Goal: Contribute content: Contribute content

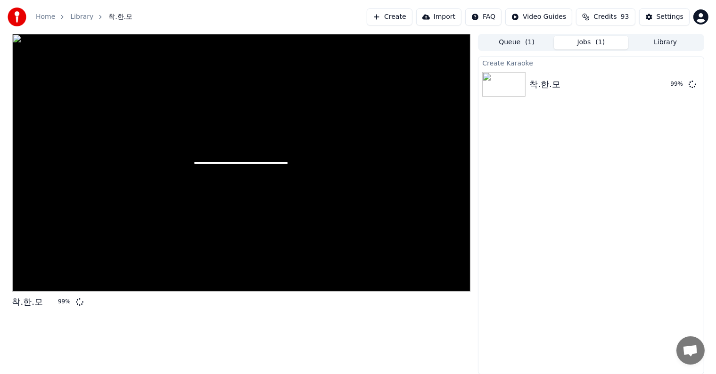
click at [267, 165] on div at bounding box center [241, 163] width 458 height 258
click at [313, 164] on div at bounding box center [241, 163] width 458 height 258
click at [316, 187] on div at bounding box center [241, 163] width 458 height 258
click at [504, 82] on img at bounding box center [503, 84] width 43 height 24
click at [372, 164] on div at bounding box center [241, 163] width 458 height 258
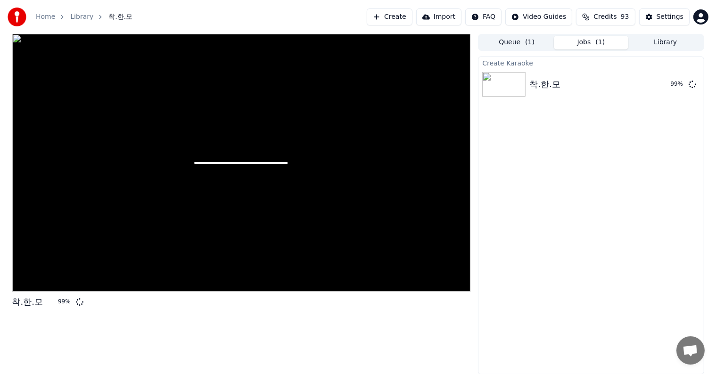
click at [375, 160] on div at bounding box center [241, 163] width 458 height 258
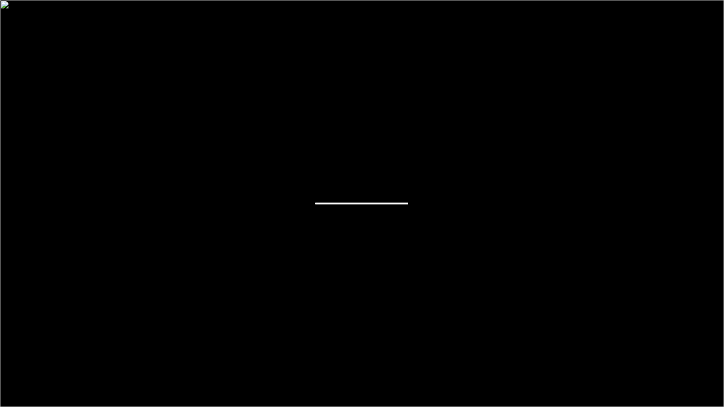
click at [325, 251] on div at bounding box center [362, 203] width 724 height 407
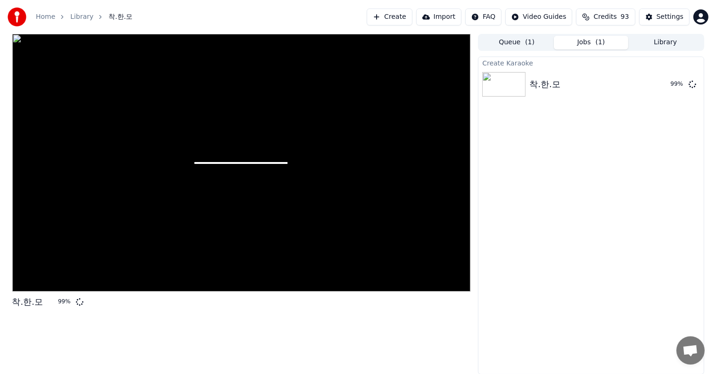
click at [535, 224] on div "Create Karaoke 착.한.모 99 %" at bounding box center [591, 216] width 226 height 318
click at [364, 190] on div at bounding box center [241, 163] width 458 height 258
click at [502, 86] on img at bounding box center [503, 84] width 43 height 24
click at [277, 113] on div at bounding box center [241, 163] width 458 height 258
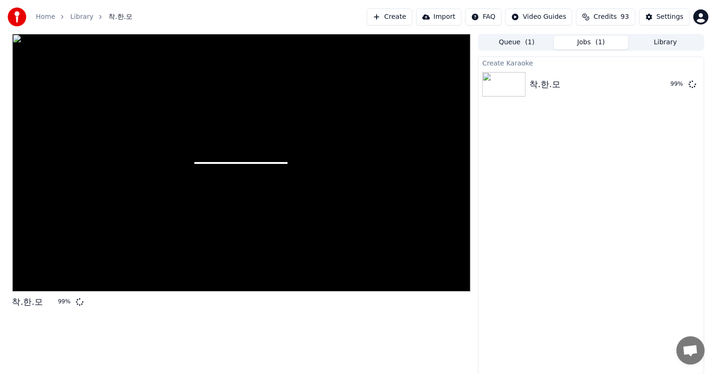
click at [139, 119] on div at bounding box center [241, 163] width 458 height 258
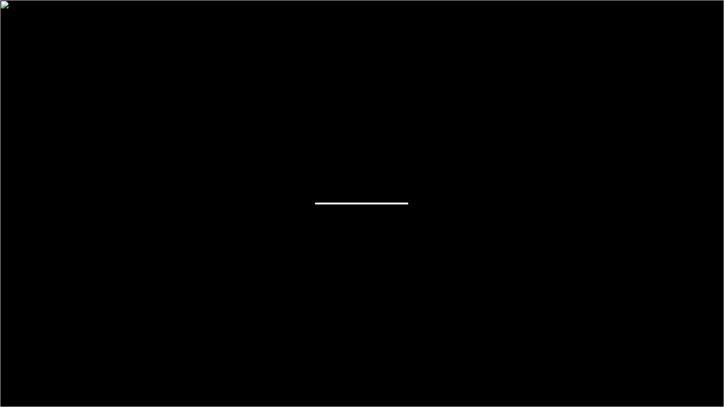
click at [289, 180] on div at bounding box center [362, 203] width 724 height 407
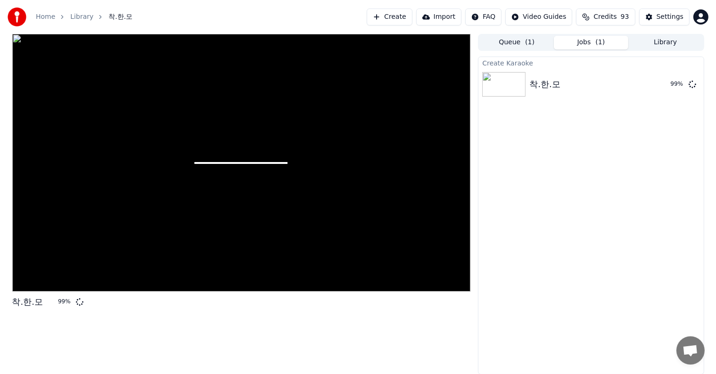
click at [233, 317] on div "착.한.모 99 %" at bounding box center [241, 204] width 458 height 341
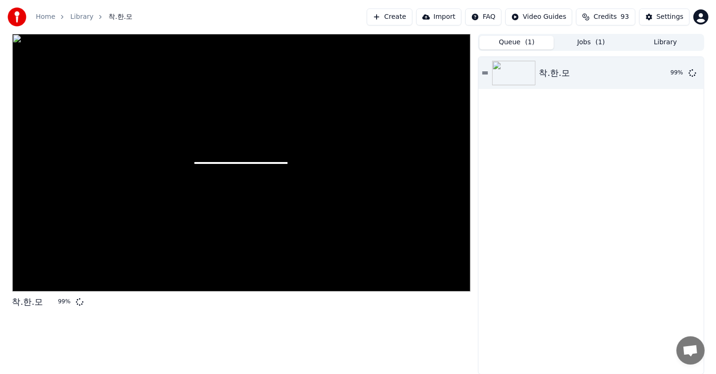
click at [512, 41] on button "Queue ( 1 )" at bounding box center [516, 43] width 74 height 14
click at [587, 44] on button "Jobs ( 1 )" at bounding box center [591, 43] width 74 height 14
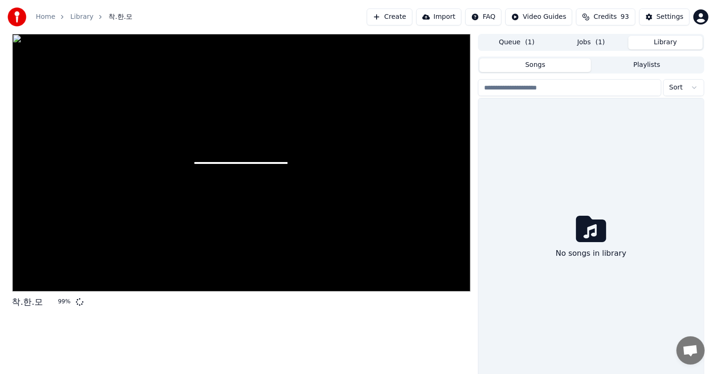
click at [652, 43] on button "Library" at bounding box center [665, 43] width 74 height 14
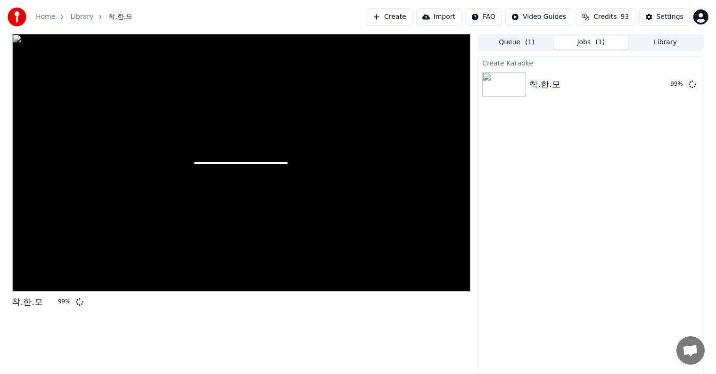
click at [590, 41] on button "Jobs ( 1 )" at bounding box center [591, 43] width 74 height 14
click at [61, 303] on div "99 %" at bounding box center [65, 302] width 14 height 8
click at [118, 313] on div "착.한.모 99 %" at bounding box center [241, 204] width 458 height 341
click at [519, 38] on button "Queue ( 1 )" at bounding box center [516, 43] width 74 height 14
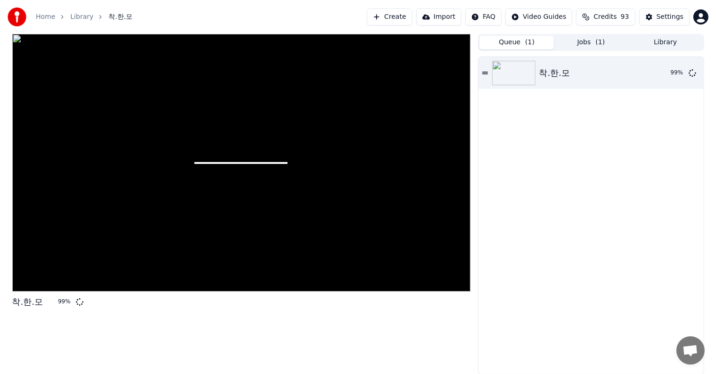
click at [520, 40] on button "Queue ( 1 )" at bounding box center [516, 43] width 74 height 14
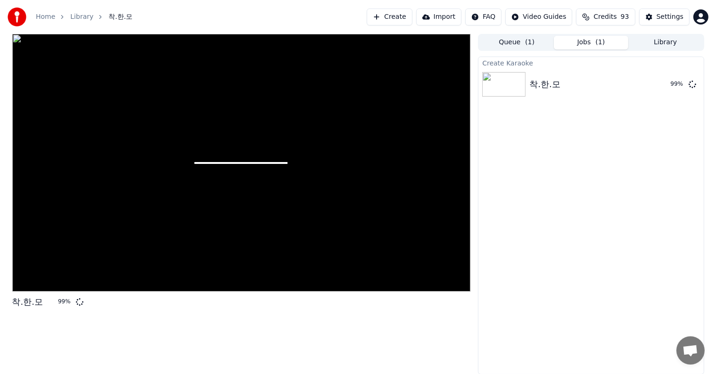
click at [602, 41] on span "( 1 )" at bounding box center [599, 42] width 9 height 9
click at [540, 179] on div "Create Karaoke 착.한.모 99 %" at bounding box center [591, 216] width 226 height 318
click at [349, 181] on div at bounding box center [241, 163] width 458 height 258
click at [366, 176] on div at bounding box center [241, 163] width 458 height 258
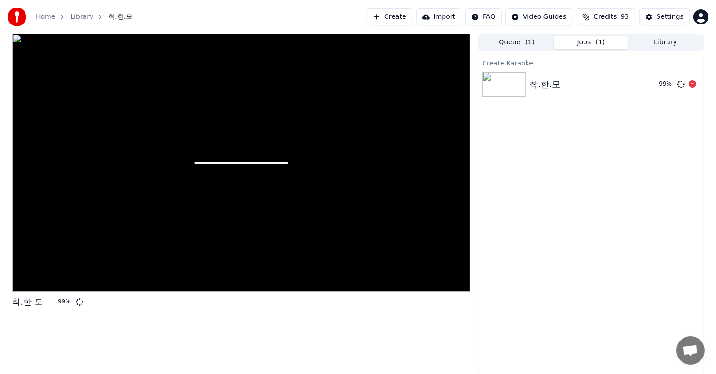
click at [366, 176] on div at bounding box center [241, 163] width 458 height 258
click at [213, 112] on div at bounding box center [241, 163] width 458 height 258
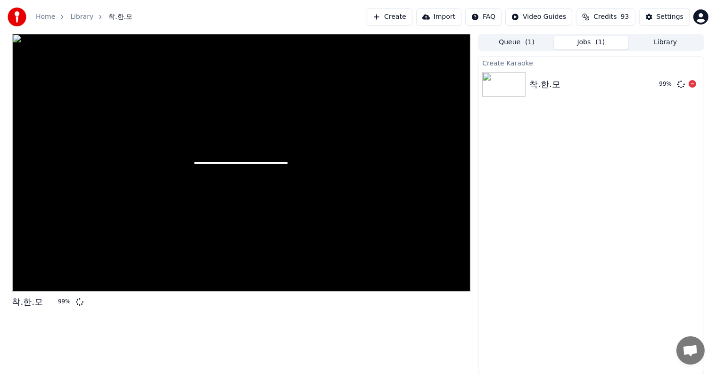
click at [124, 155] on div at bounding box center [241, 163] width 458 height 258
click at [188, 217] on div at bounding box center [241, 163] width 458 height 258
click at [196, 229] on div at bounding box center [241, 163] width 458 height 258
click at [321, 226] on div at bounding box center [241, 163] width 458 height 258
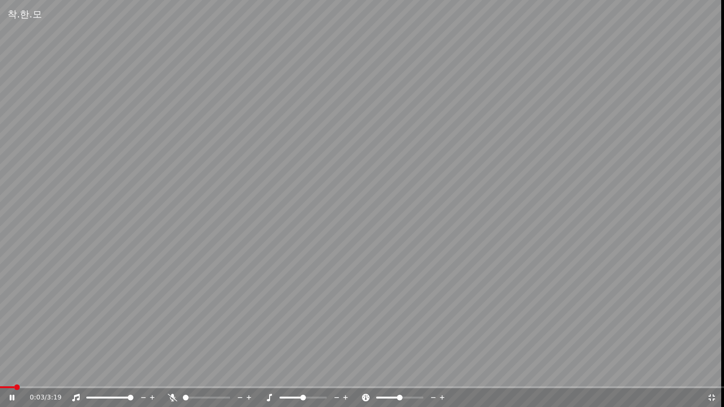
click at [318, 253] on video at bounding box center [362, 203] width 724 height 407
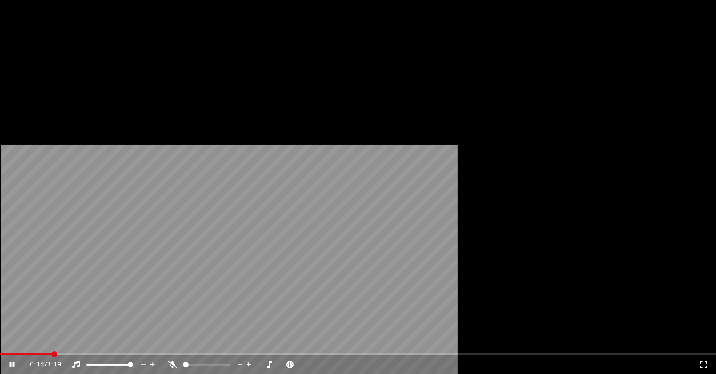
click at [177, 361] on icon at bounding box center [172, 365] width 9 height 8
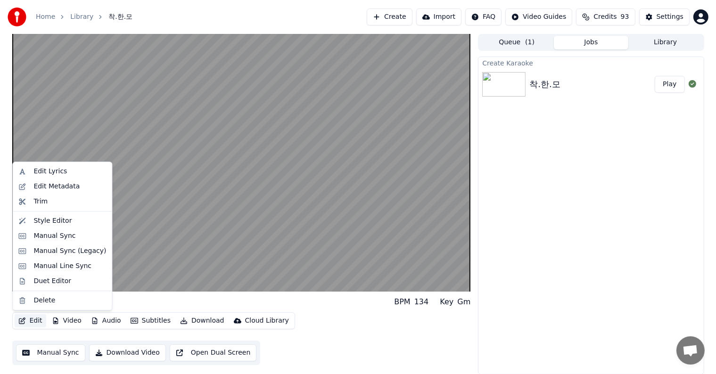
click at [34, 320] on button "Edit" at bounding box center [31, 320] width 32 height 13
click at [56, 223] on div "Style Editor" at bounding box center [52, 220] width 38 height 9
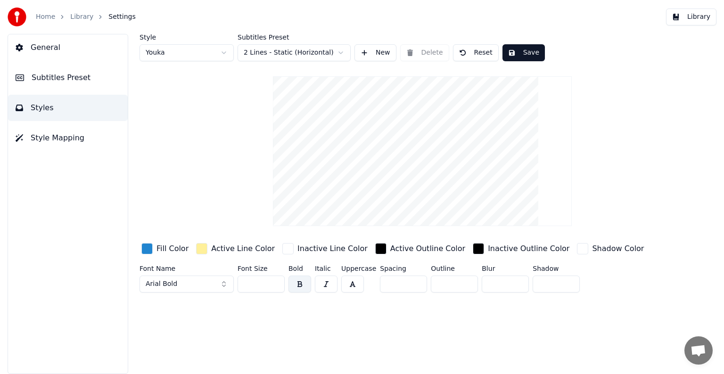
click at [149, 248] on div "button" at bounding box center [146, 248] width 11 height 11
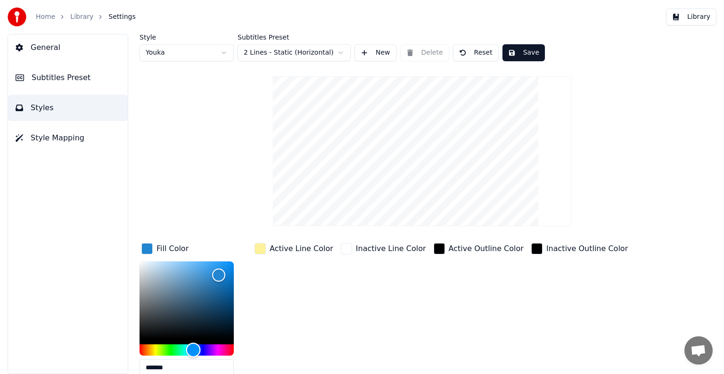
type input "*******"
click at [226, 349] on div "Hue" at bounding box center [186, 349] width 94 height 11
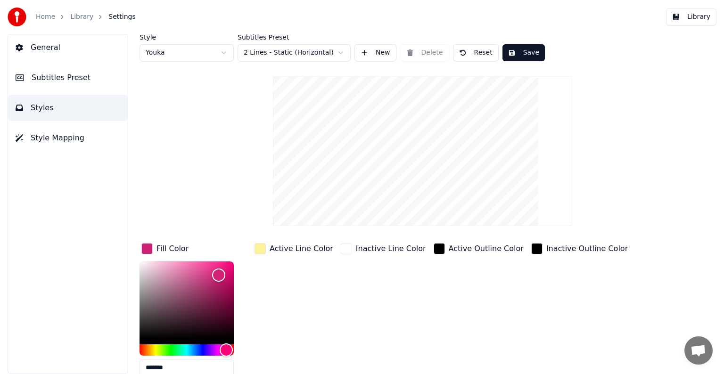
click at [262, 249] on div "button" at bounding box center [259, 248] width 11 height 11
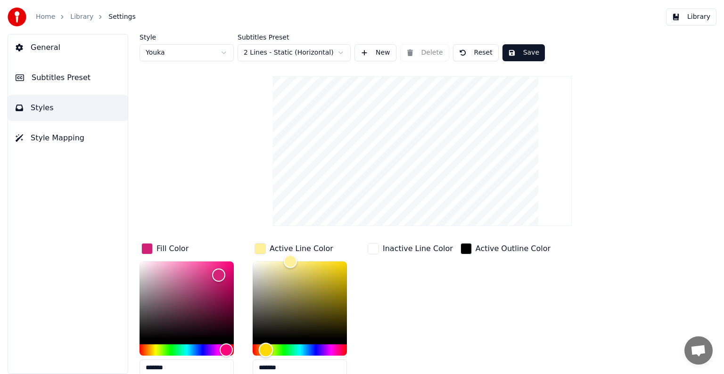
click at [282, 349] on div "Hue" at bounding box center [300, 349] width 94 height 11
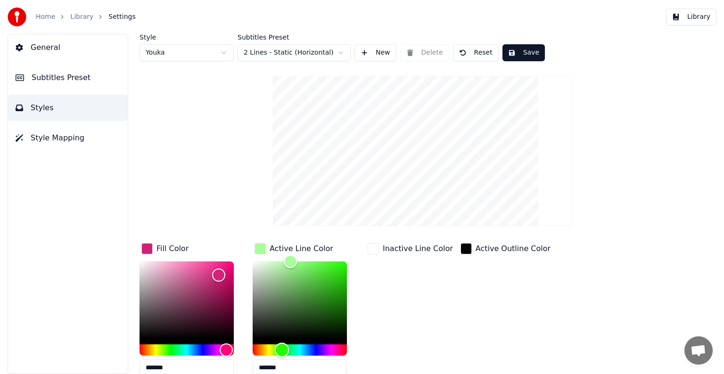
type input "*******"
click at [317, 347] on div "Hue" at bounding box center [300, 349] width 94 height 11
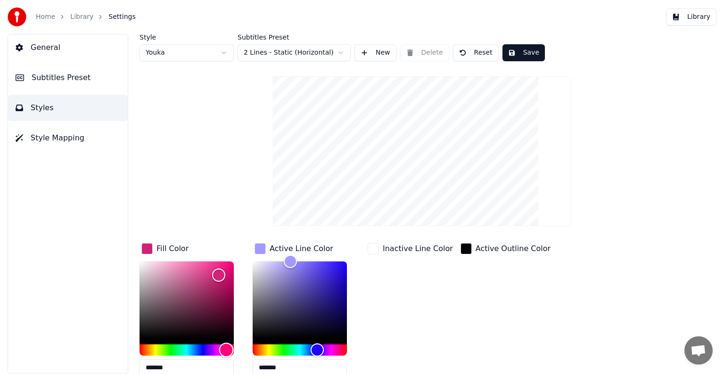
click at [142, 349] on div "Hue" at bounding box center [186, 349] width 94 height 11
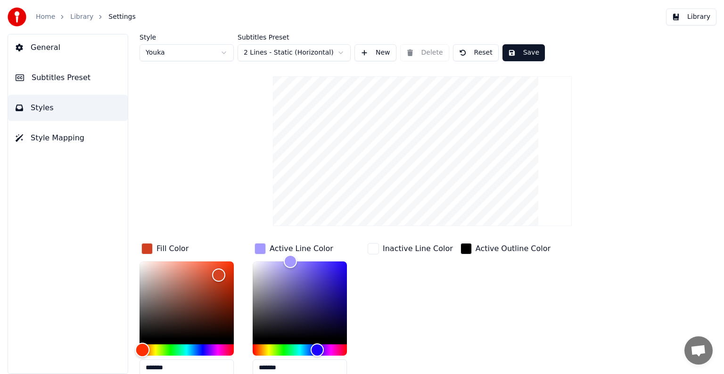
type input "*******"
click at [157, 349] on div "Hue" at bounding box center [186, 349] width 94 height 11
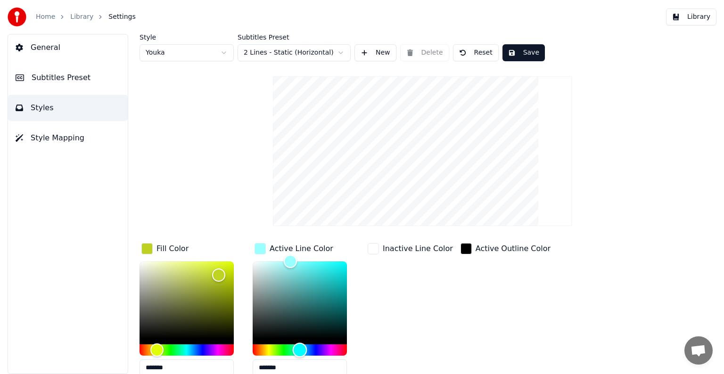
click at [300, 350] on div "Hue" at bounding box center [300, 349] width 94 height 11
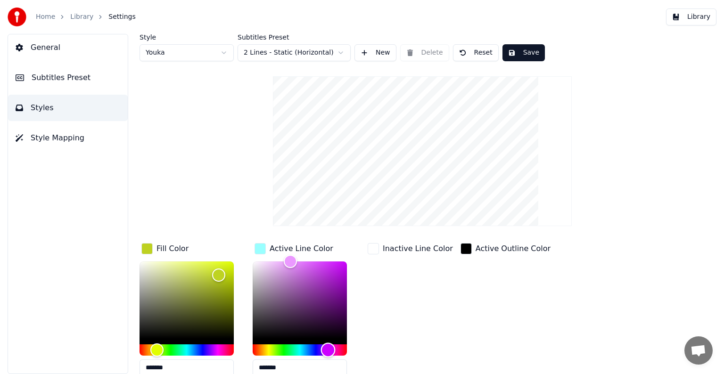
type input "*******"
click at [328, 350] on div "Hue" at bounding box center [300, 349] width 94 height 11
type input "*******"
click at [204, 350] on div "Hue" at bounding box center [186, 349] width 94 height 11
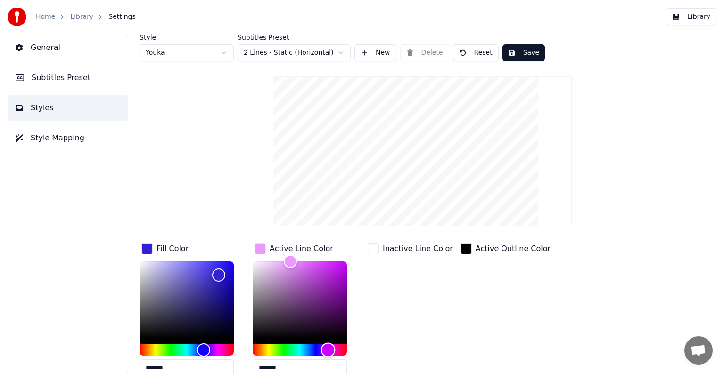
click at [269, 350] on div "Hue" at bounding box center [300, 349] width 94 height 11
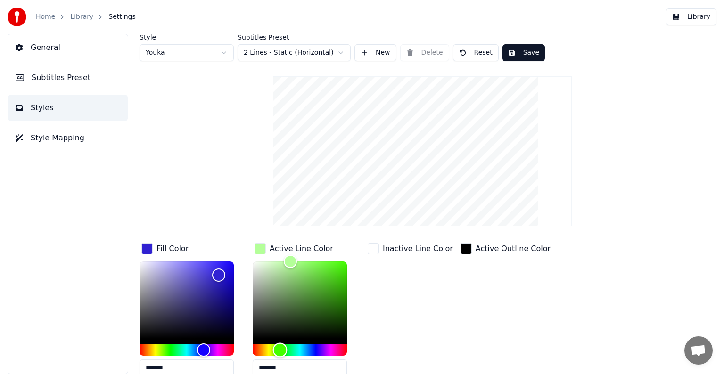
click at [280, 350] on div "Hue" at bounding box center [300, 349] width 94 height 11
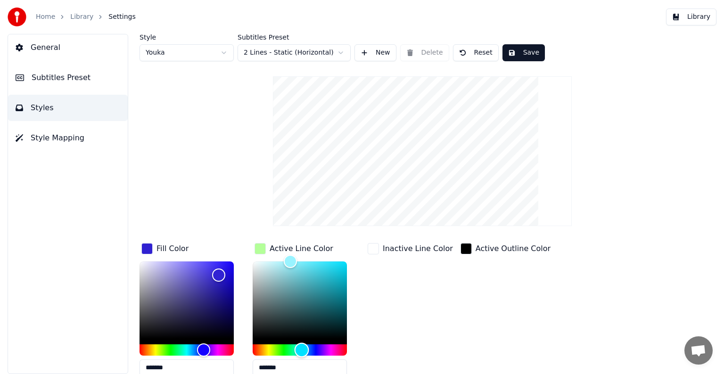
type input "*******"
click at [301, 350] on div "Hue" at bounding box center [300, 349] width 94 height 11
click at [228, 277] on div "Color" at bounding box center [186, 299] width 94 height 77
type input "*******"
click at [259, 268] on div "Color" at bounding box center [300, 299] width 94 height 77
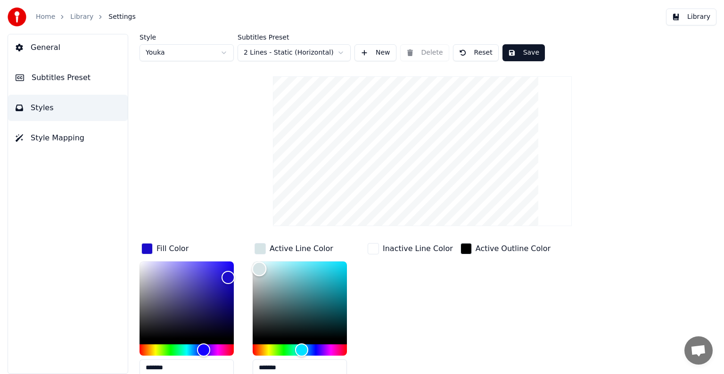
click at [282, 266] on div "Color" at bounding box center [300, 299] width 94 height 77
click at [296, 270] on div "Color" at bounding box center [300, 299] width 94 height 77
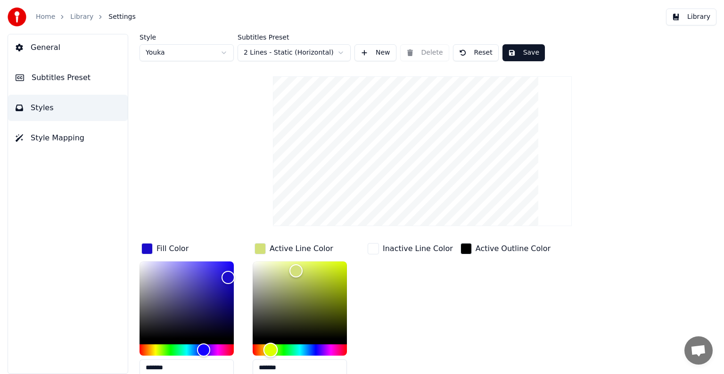
type input "*******"
click at [270, 351] on div "Hue" at bounding box center [300, 349] width 94 height 11
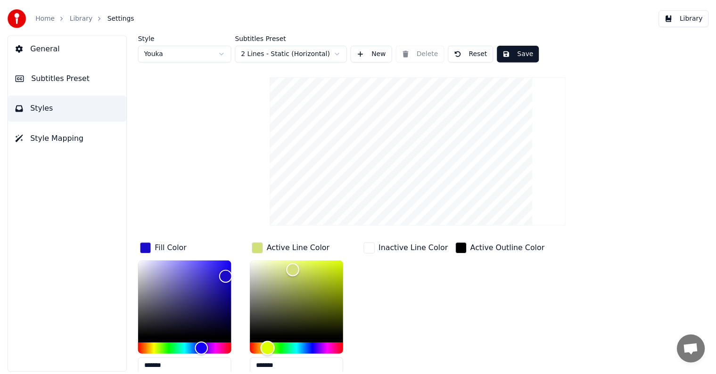
scroll to position [67, 0]
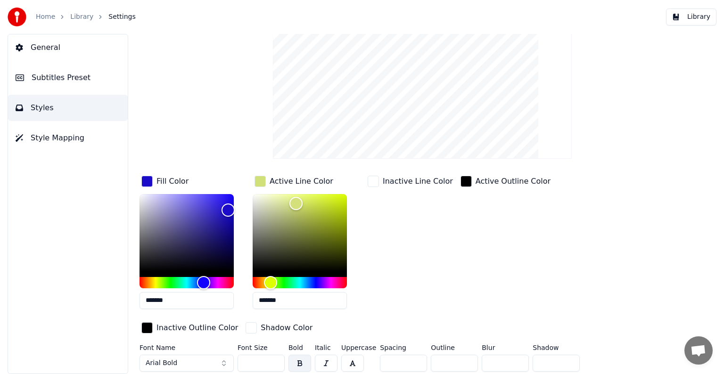
click at [223, 362] on button "Arial Bold" at bounding box center [186, 363] width 94 height 17
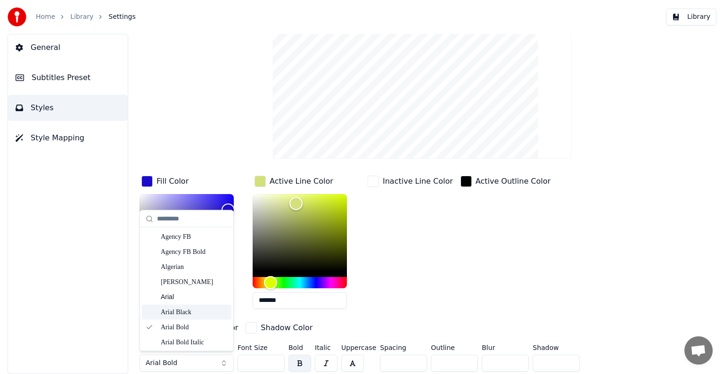
click at [190, 312] on div "Arial Black" at bounding box center [194, 312] width 67 height 9
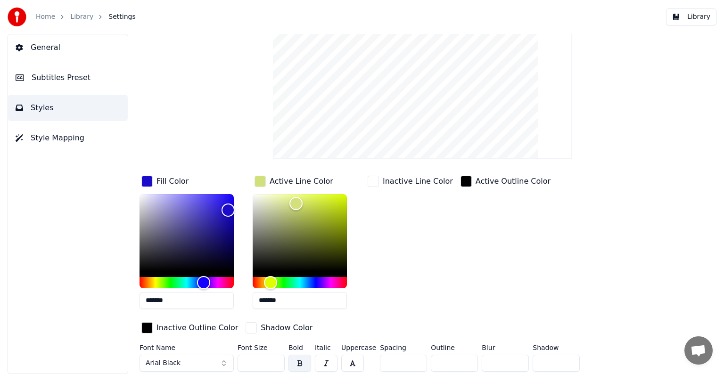
click at [418, 251] on div "Inactive Line Color" at bounding box center [410, 245] width 89 height 143
click at [687, 17] on button "Library" at bounding box center [691, 16] width 50 height 17
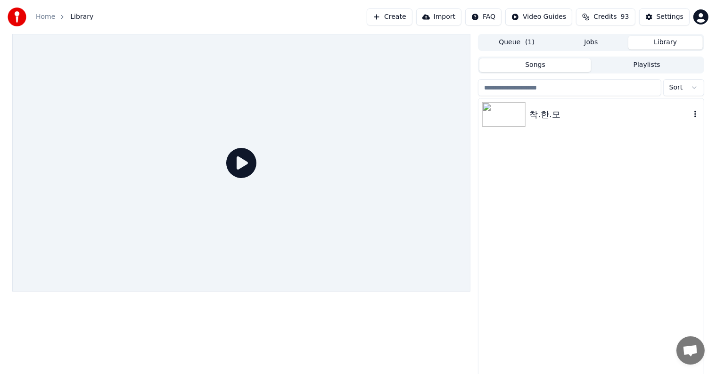
click at [503, 115] on img at bounding box center [503, 114] width 43 height 24
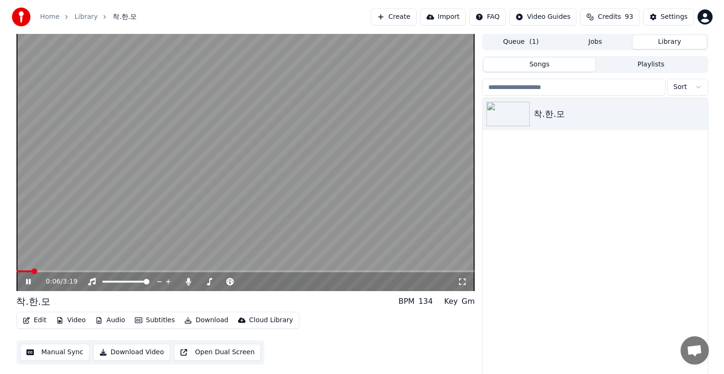
scroll to position [4, 0]
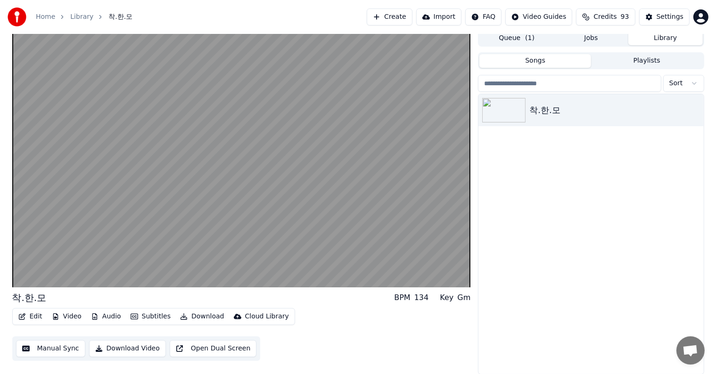
click at [32, 318] on button "Edit" at bounding box center [31, 316] width 32 height 13
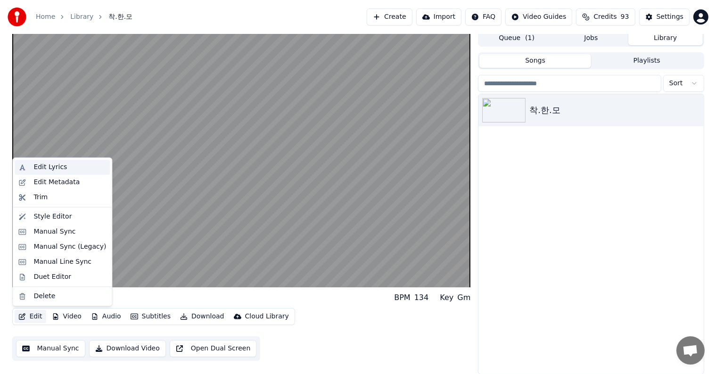
click at [49, 167] on div "Edit Lyrics" at bounding box center [49, 167] width 33 height 9
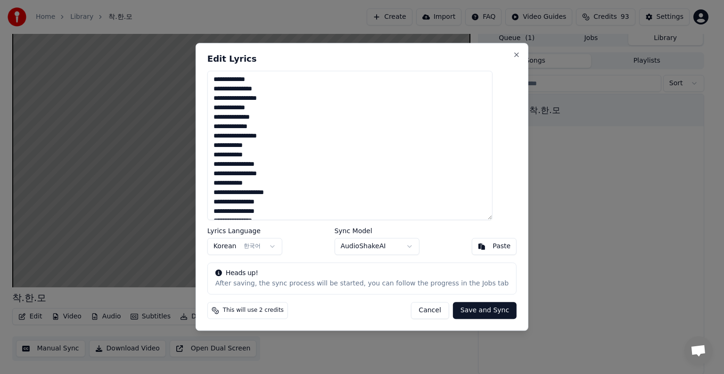
click at [276, 97] on textarea "**********" at bounding box center [349, 145] width 285 height 149
type textarea "**********"
drag, startPoint x: 405, startPoint y: 52, endPoint x: 397, endPoint y: 73, distance: 22.8
click at [397, 73] on div "**********" at bounding box center [362, 187] width 333 height 288
click at [471, 312] on button "Save and Sync" at bounding box center [485, 310] width 64 height 17
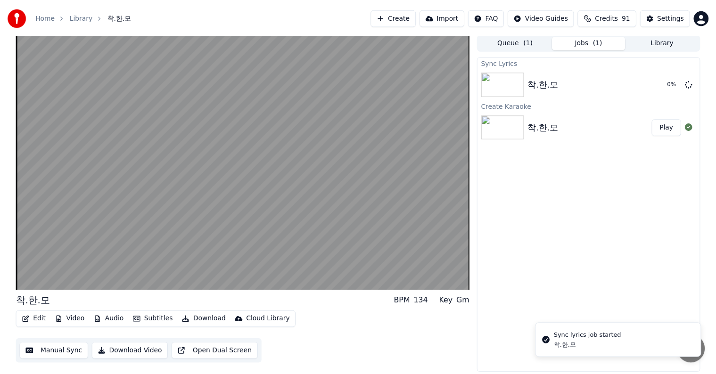
scroll to position [0, 0]
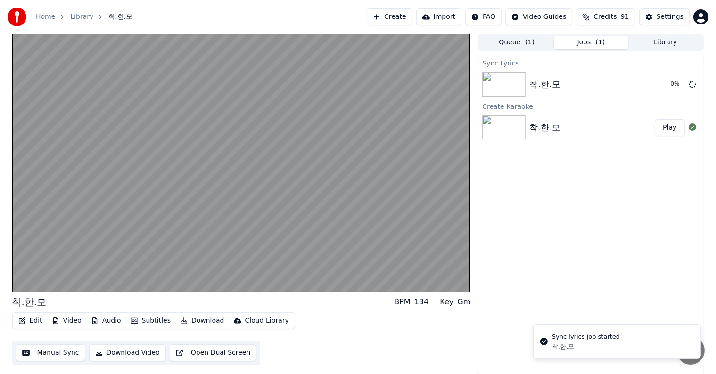
click at [32, 321] on button "Edit" at bounding box center [31, 320] width 32 height 13
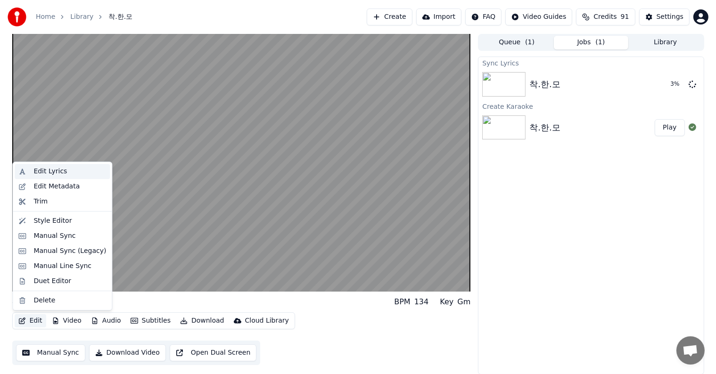
click at [47, 169] on div "Edit Lyrics" at bounding box center [49, 171] width 33 height 9
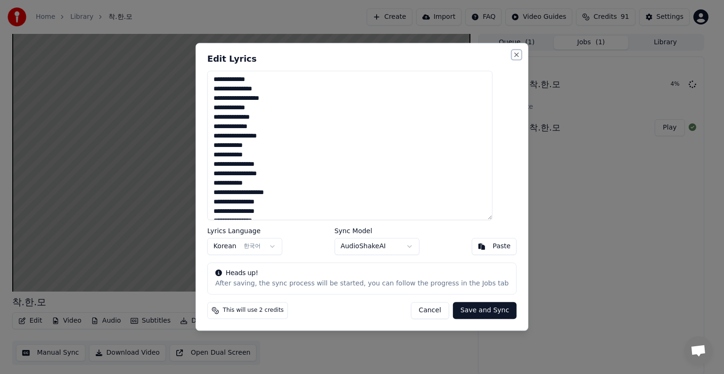
click at [513, 53] on button "Close" at bounding box center [517, 55] width 8 height 8
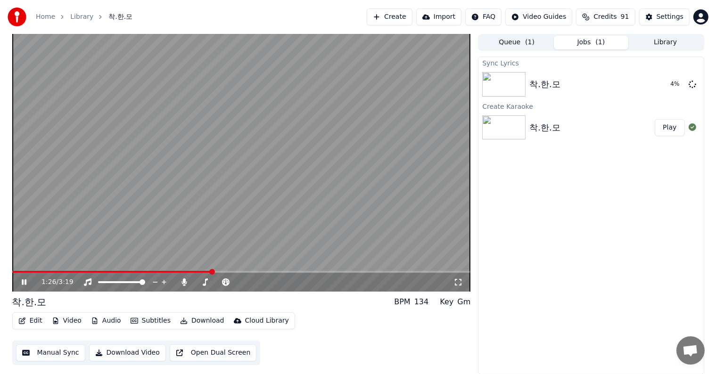
click at [33, 321] on button "Edit" at bounding box center [31, 320] width 32 height 13
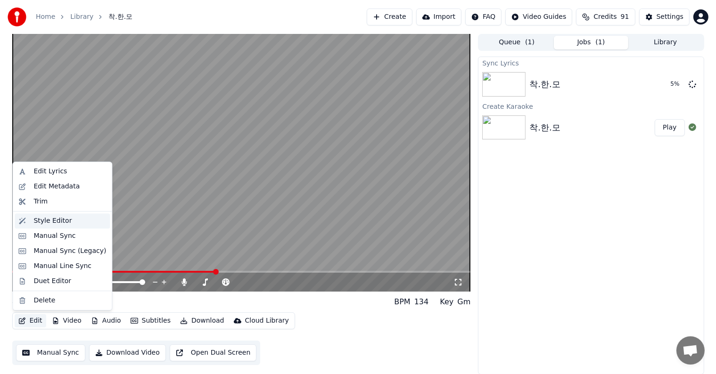
click at [47, 220] on div "Style Editor" at bounding box center [52, 220] width 38 height 9
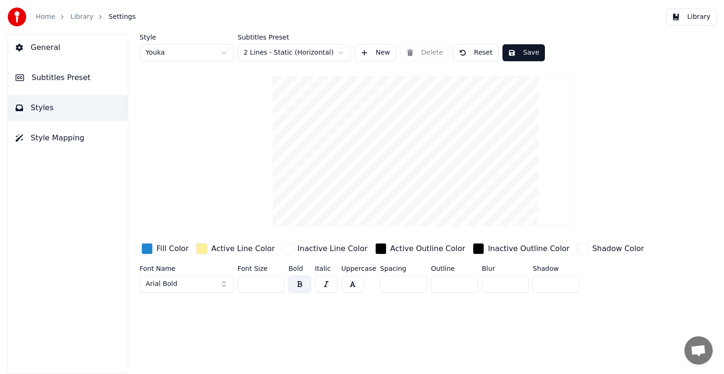
click at [221, 282] on button "Arial Bold" at bounding box center [186, 284] width 94 height 17
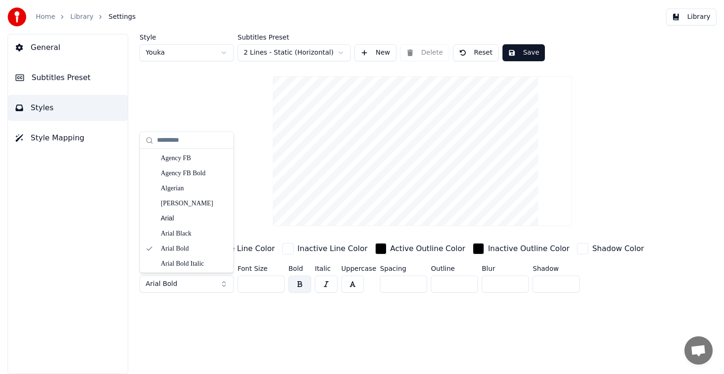
click at [232, 314] on div "Style Youka Subtitles Preset 2 Lines - Static (Horizontal) New Delete Reset Sav…" at bounding box center [422, 204] width 603 height 340
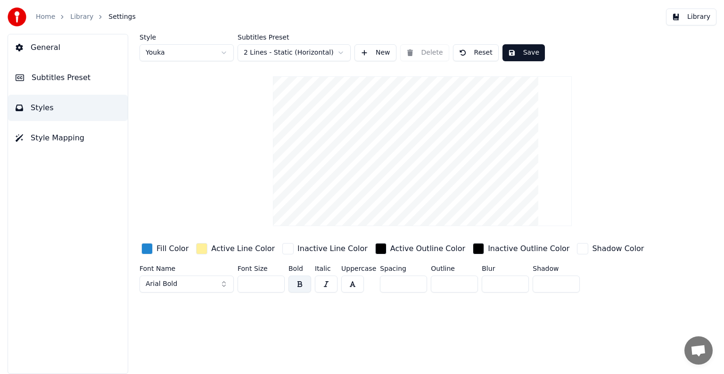
click at [55, 135] on span "Style Mapping" at bounding box center [58, 137] width 54 height 11
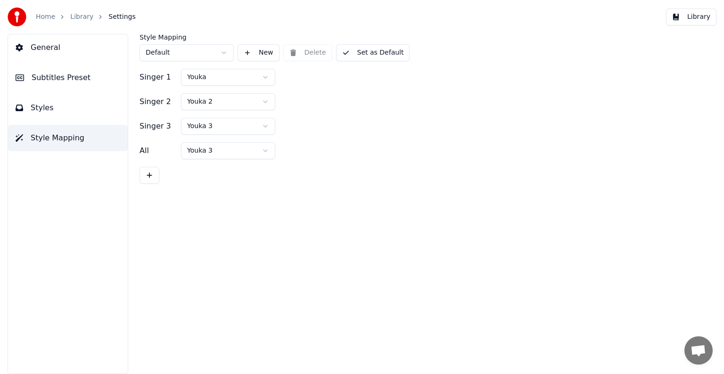
click at [44, 106] on span "Styles" at bounding box center [42, 107] width 23 height 11
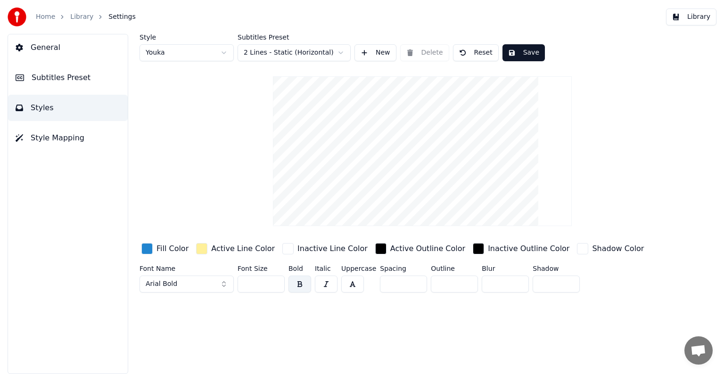
click at [147, 247] on div "button" at bounding box center [146, 248] width 11 height 11
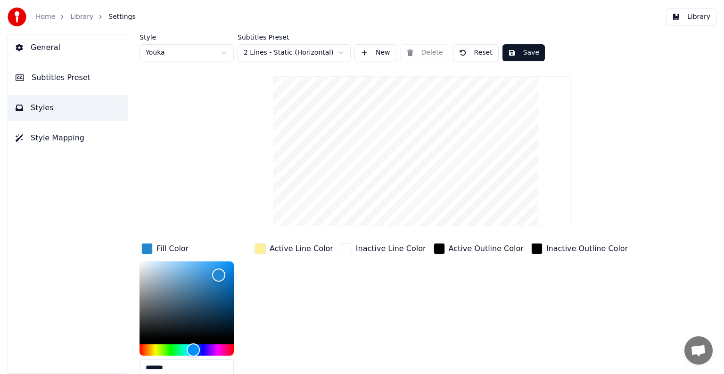
click at [317, 292] on div "Active Line Color" at bounding box center [294, 312] width 82 height 143
click at [147, 247] on div "button" at bounding box center [146, 248] width 11 height 11
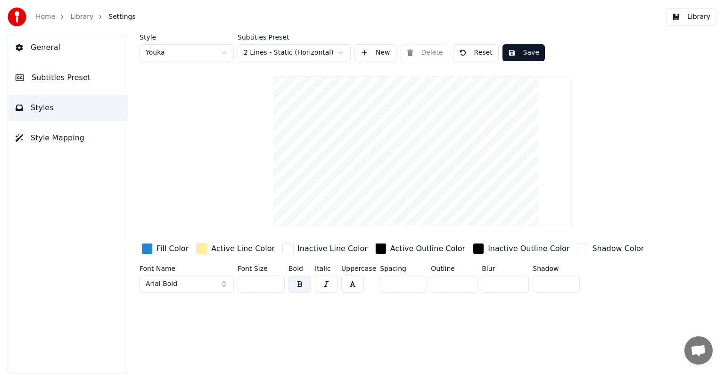
click at [223, 288] on button "Arial Bold" at bounding box center [186, 284] width 94 height 17
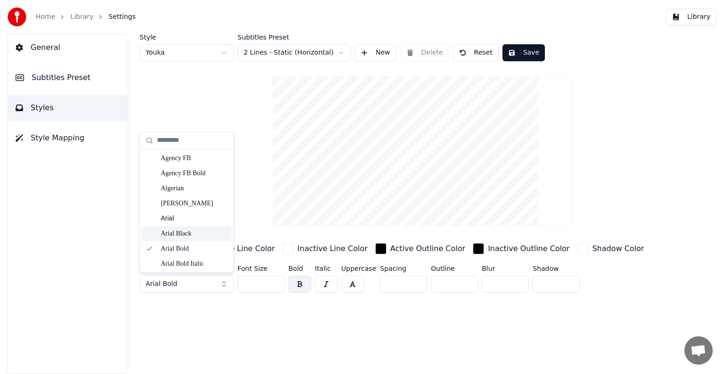
click at [187, 232] on div "Arial Black" at bounding box center [194, 233] width 67 height 9
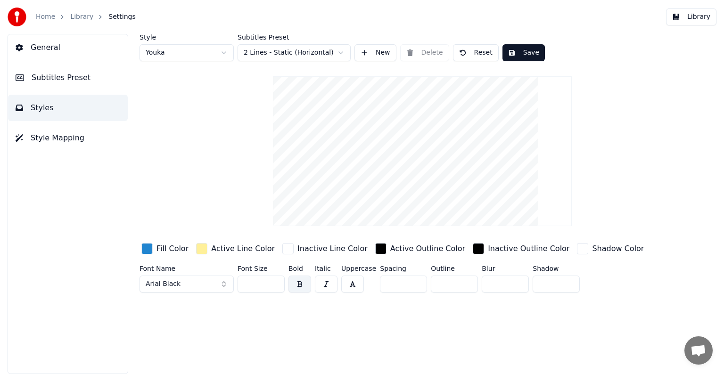
click at [697, 19] on button "Library" at bounding box center [691, 16] width 50 height 17
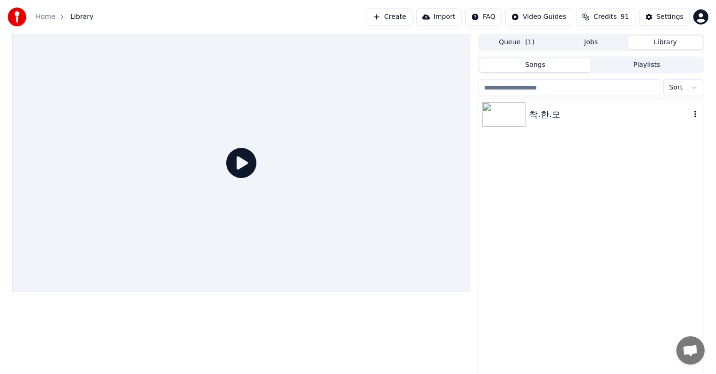
click at [505, 114] on img at bounding box center [503, 114] width 43 height 24
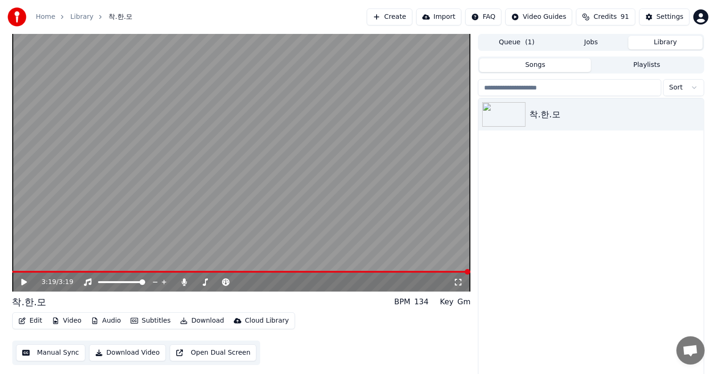
click at [24, 281] on icon at bounding box center [24, 282] width 6 height 7
click at [127, 352] on button "Download Video" at bounding box center [127, 352] width 77 height 17
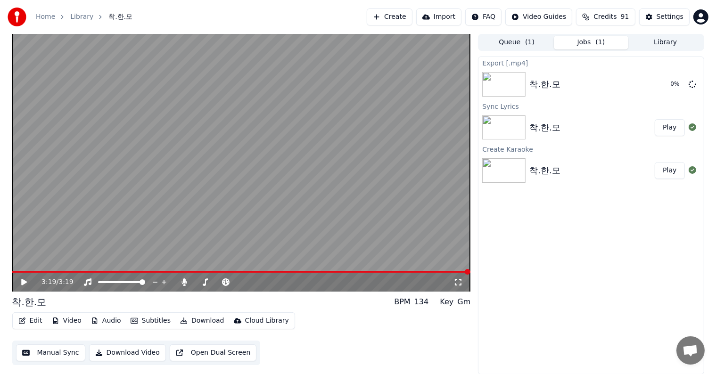
click at [401, 17] on button "Create" at bounding box center [390, 16] width 46 height 17
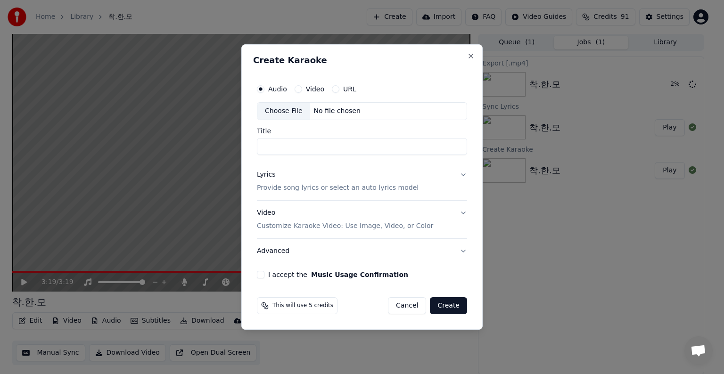
click at [289, 109] on div "Choose File" at bounding box center [283, 111] width 53 height 17
click at [468, 55] on button "Close" at bounding box center [471, 56] width 8 height 8
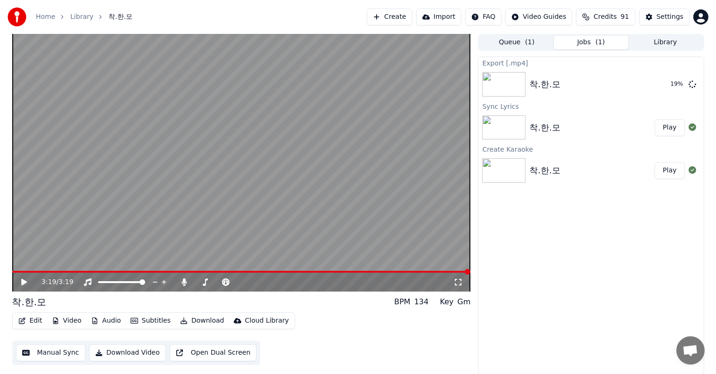
click at [409, 17] on button "Create" at bounding box center [390, 16] width 46 height 17
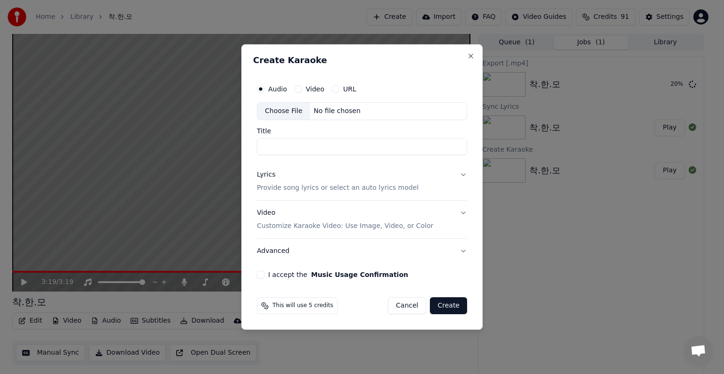
click at [281, 109] on div "Choose File" at bounding box center [283, 111] width 53 height 17
click at [298, 90] on button "Video" at bounding box center [298, 89] width 8 height 8
click at [284, 110] on div "Choose File" at bounding box center [283, 111] width 53 height 17
click at [261, 89] on button "Audio" at bounding box center [261, 89] width 8 height 8
click at [281, 110] on div "Choose File" at bounding box center [283, 111] width 53 height 17
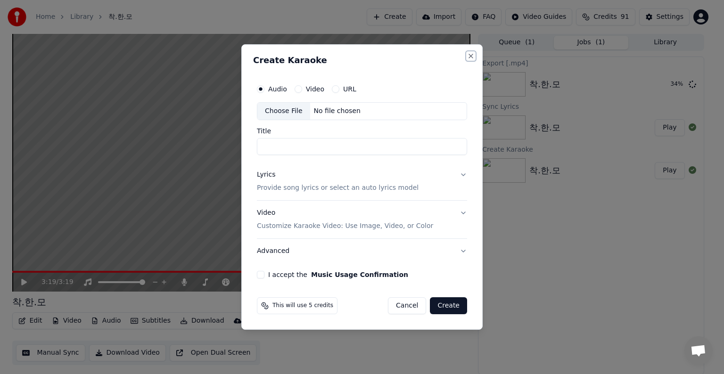
click at [471, 57] on button "Close" at bounding box center [471, 56] width 8 height 8
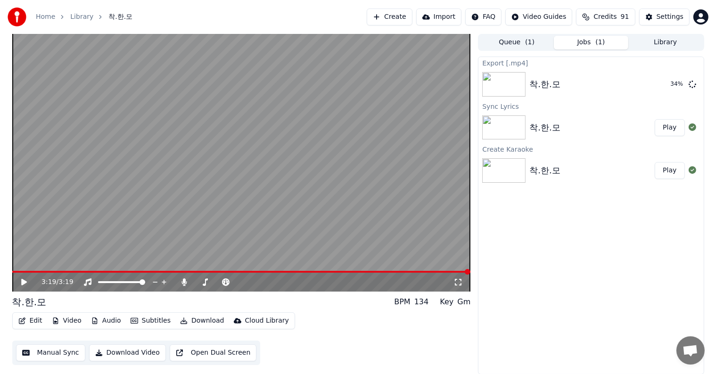
click at [548, 286] on div "Export [.mp4] 착.한.모 34 % Sync Lyrics 착.한.모 Play Create Karaoke 착.한.모 Play" at bounding box center [591, 216] width 226 height 318
